Goal: Find specific page/section: Find specific page/section

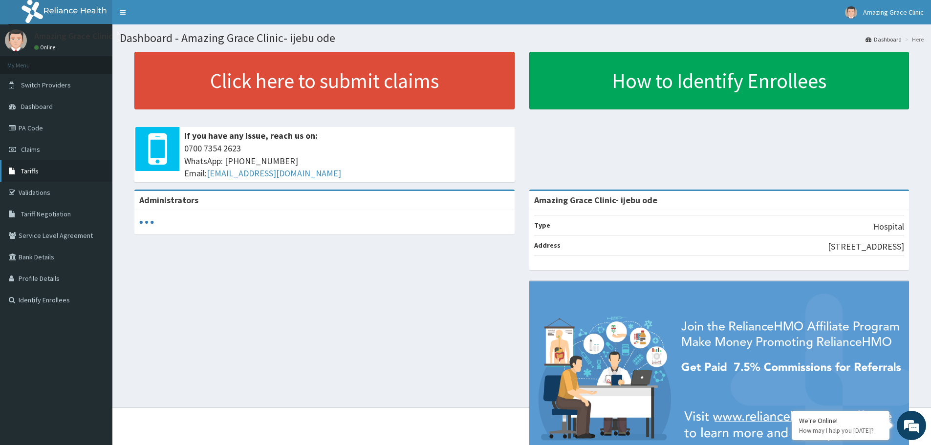
click at [36, 169] on span "Tariffs" at bounding box center [30, 171] width 18 height 9
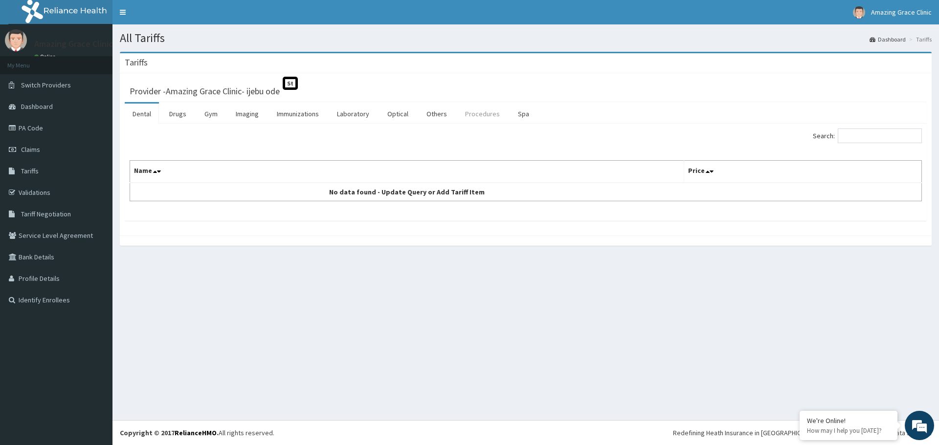
click at [474, 114] on link "Procedures" at bounding box center [482, 114] width 50 height 21
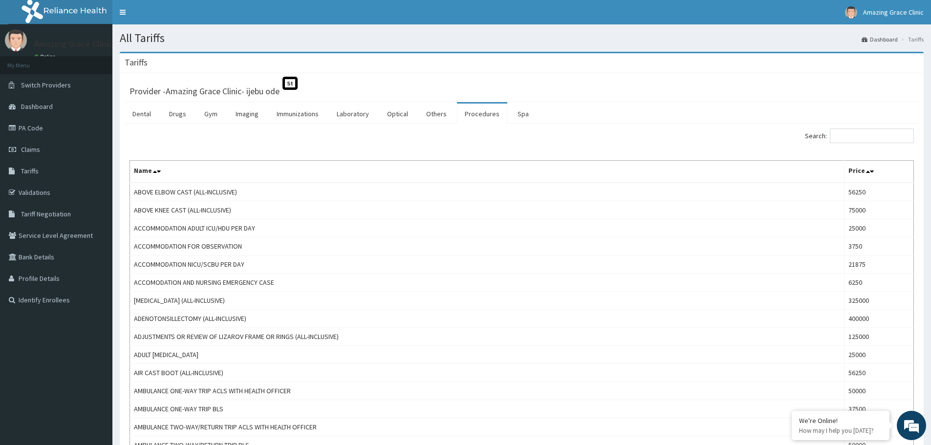
drag, startPoint x: 301, startPoint y: 166, endPoint x: 391, endPoint y: 163, distance: 89.5
click at [301, 166] on th "Name" at bounding box center [487, 172] width 715 height 22
drag, startPoint x: 859, startPoint y: 140, endPoint x: 853, endPoint y: 140, distance: 5.9
click at [857, 140] on input "Search:" at bounding box center [872, 136] width 84 height 15
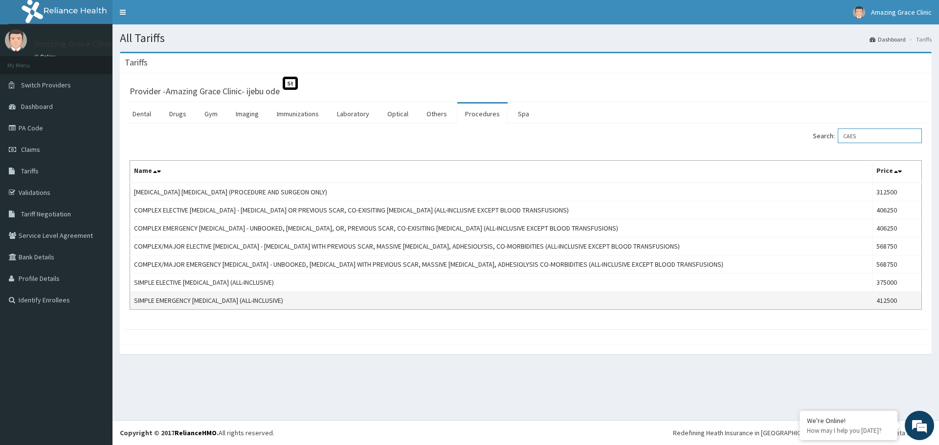
type input "CAES"
click at [271, 300] on td "SIMPLE EMERGENCY CAESAREAN SECTION (ALL-INCLUSIVE)" at bounding box center [501, 301] width 742 height 18
